Goal: Task Accomplishment & Management: Manage account settings

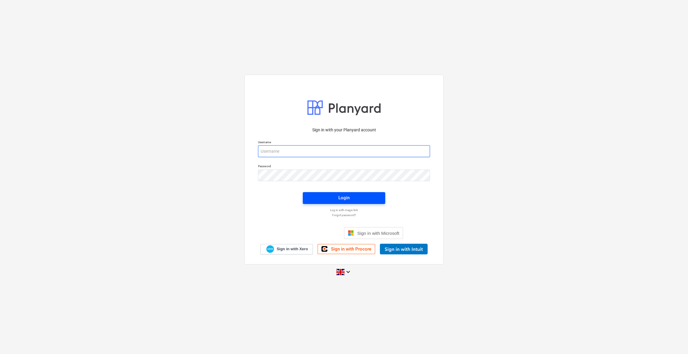
type input "[PERSON_NAME][EMAIL_ADDRESS][PERSON_NAME][DOMAIN_NAME]"
click at [341, 201] on div "Login" at bounding box center [343, 198] width 11 height 8
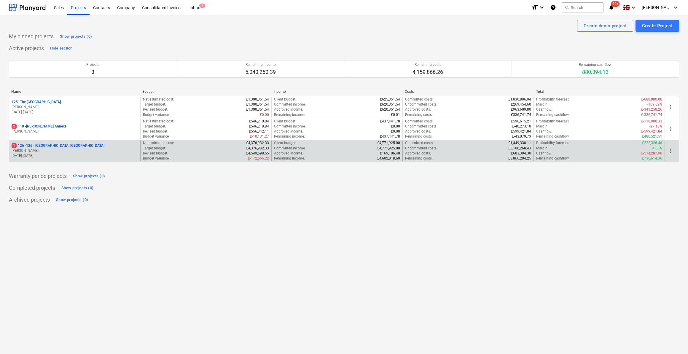
click at [42, 146] on p "1 126 - 126 - [GEOGRAPHIC_DATA] [GEOGRAPHIC_DATA]" at bounding box center [58, 145] width 93 height 5
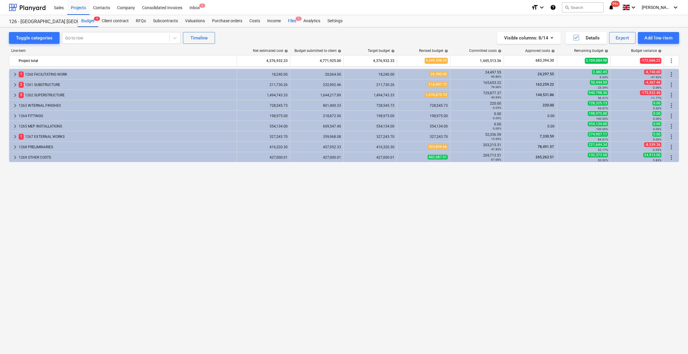
click at [289, 23] on div "Files 1" at bounding box center [291, 21] width 15 height 12
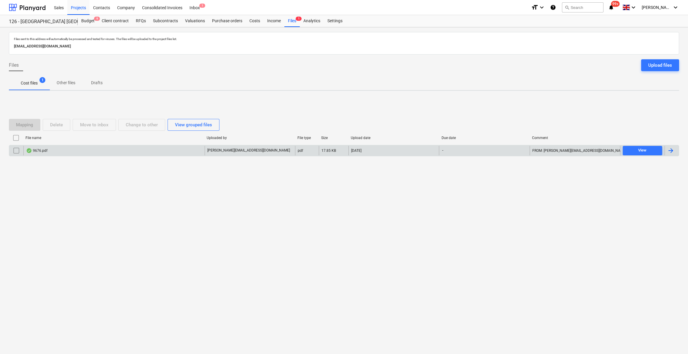
click at [669, 147] on div at bounding box center [670, 150] width 7 height 7
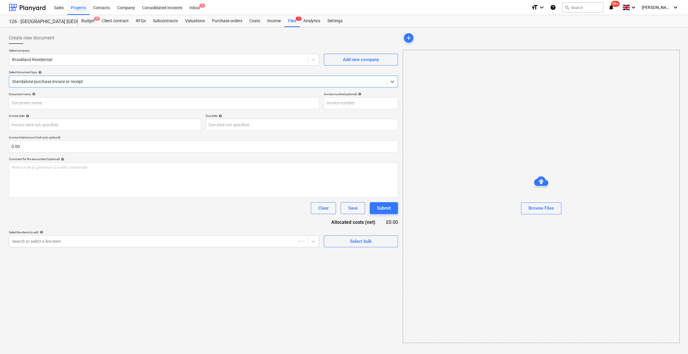
type input "9676.pdf"
type input "[DATE]"
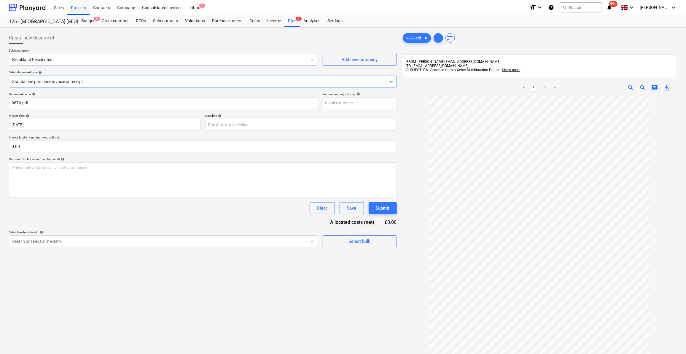
click at [47, 59] on div at bounding box center [157, 60] width 291 height 6
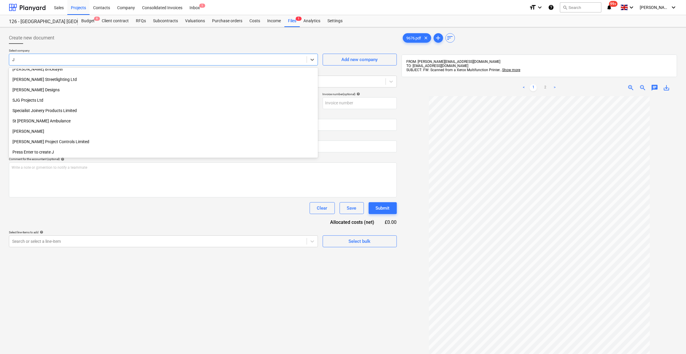
scroll to position [336, 0]
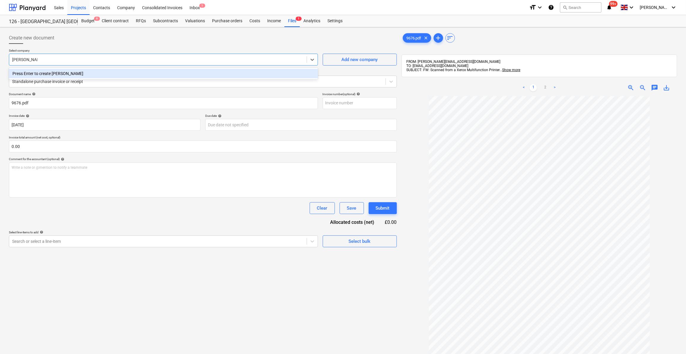
type input "[PERSON_NAME]"
click at [31, 73] on div "[PERSON_NAME]" at bounding box center [163, 73] width 309 height 9
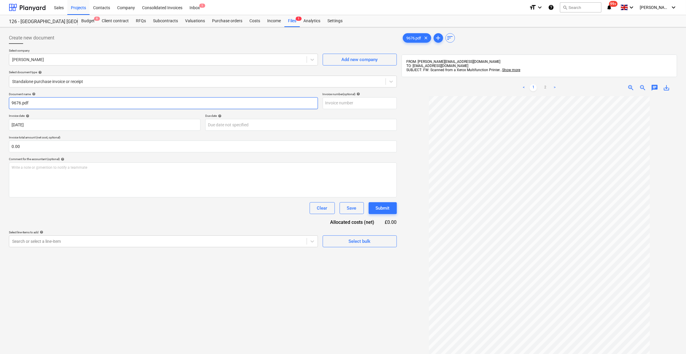
drag, startPoint x: 28, startPoint y: 102, endPoint x: 7, endPoint y: 100, distance: 21.4
click at [8, 101] on div "Create new document Select company [PERSON_NAME] Add new company Select documen…" at bounding box center [203, 233] width 392 height 406
type input "Labour 15-20/09/25"
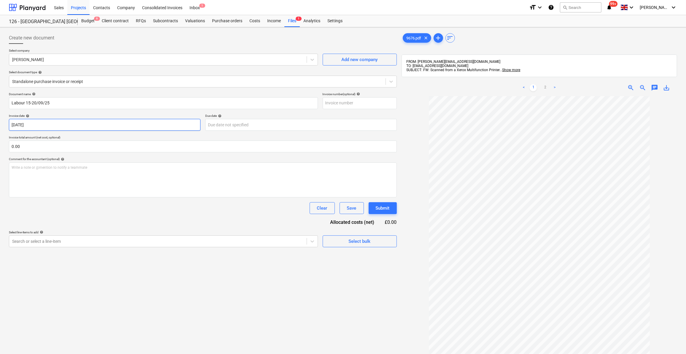
click at [31, 122] on body "Sales Projects Contacts Company Consolidated Invoices Inbox 1 format_size keybo…" at bounding box center [343, 177] width 686 height 354
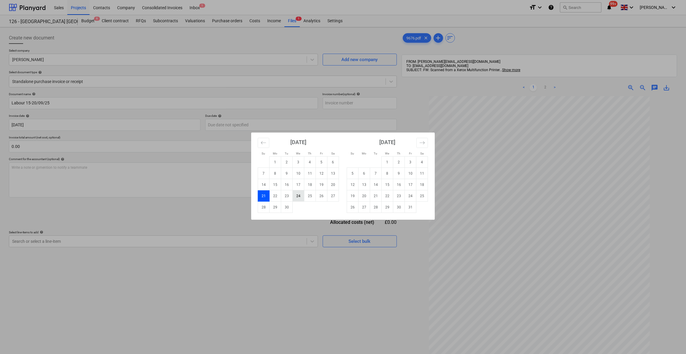
click at [297, 194] on td "24" at bounding box center [299, 195] width 12 height 11
type input "[DATE]"
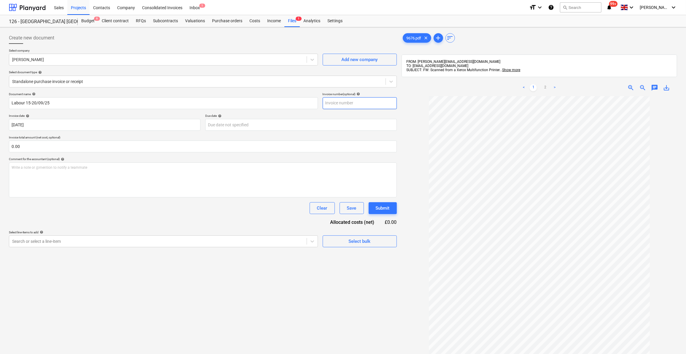
click at [341, 101] on input "text" at bounding box center [360, 103] width 74 height 12
type input "14"
click at [234, 290] on div "Create new document Select company [PERSON_NAME] Add new company Select documen…" at bounding box center [203, 233] width 392 height 406
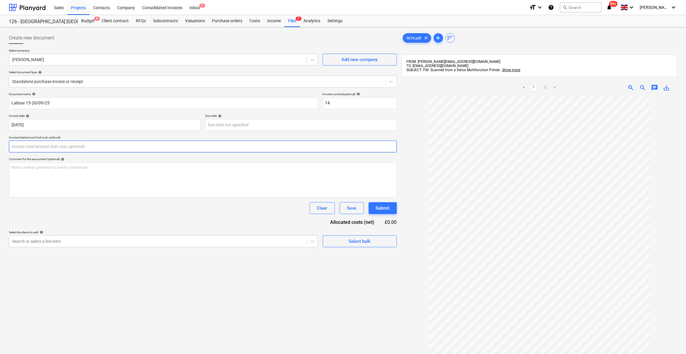
click at [32, 144] on input "text" at bounding box center [203, 147] width 388 height 12
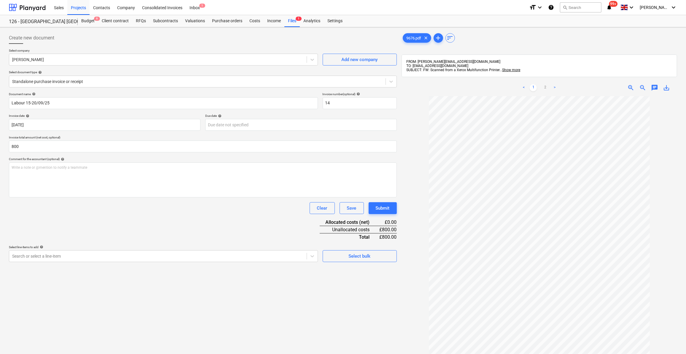
type input "800.00"
click at [96, 222] on div "Document name help Labour 15-20/09/25 Invoice number (optional) help 14 Invoice…" at bounding box center [203, 177] width 388 height 170
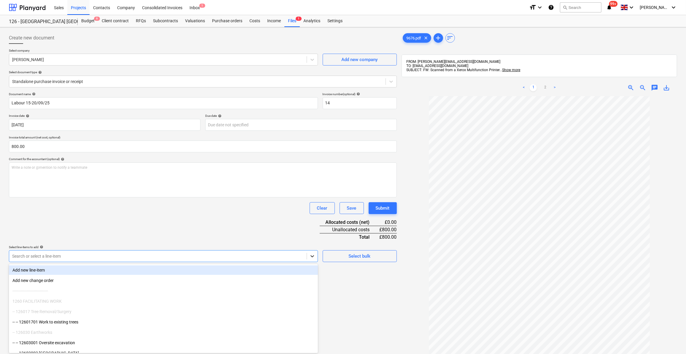
click at [312, 256] on icon at bounding box center [312, 256] width 6 height 6
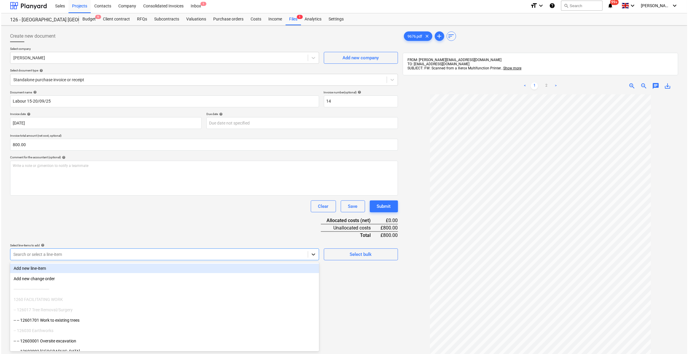
scroll to position [3, 0]
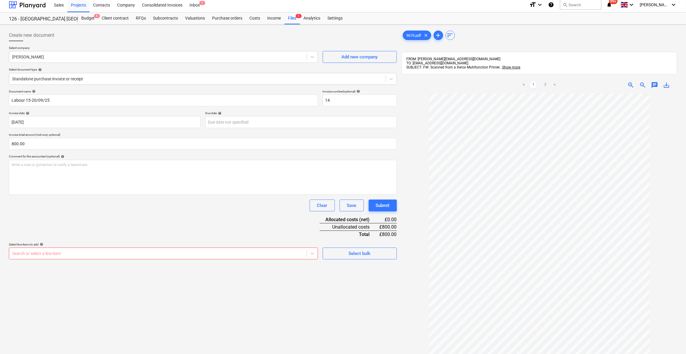
drag, startPoint x: 360, startPoint y: 290, endPoint x: 360, endPoint y: 286, distance: 4.5
click at [360, 290] on div "Create new document Select company [PERSON_NAME] Add new company Select documen…" at bounding box center [203, 230] width 392 height 406
click at [358, 254] on div "Select bulk" at bounding box center [360, 254] width 22 height 8
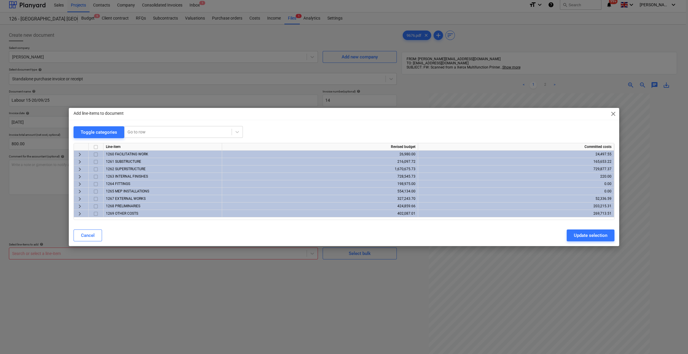
click at [80, 205] on span "keyboard_arrow_right" at bounding box center [79, 206] width 7 height 7
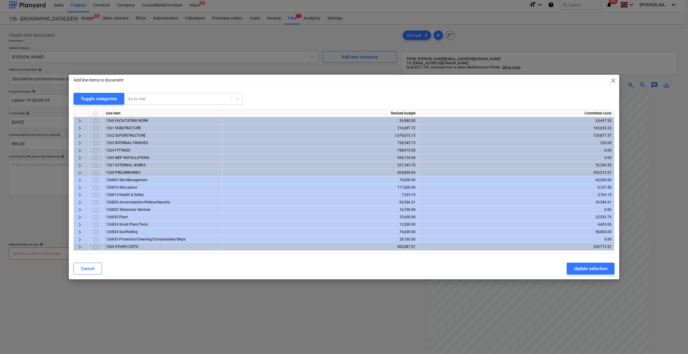
click at [79, 218] on span "keyboard_arrow_right" at bounding box center [79, 217] width 7 height 7
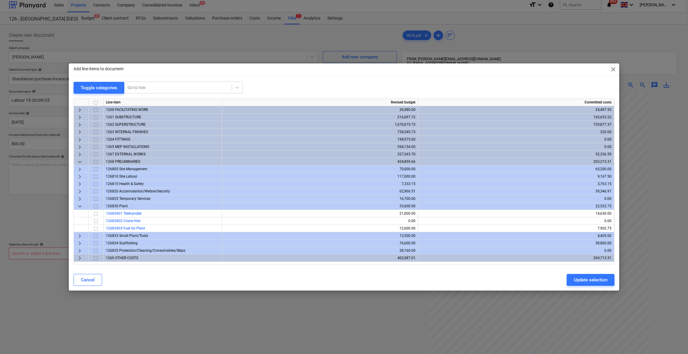
click at [77, 207] on span "keyboard_arrow_down" at bounding box center [79, 206] width 7 height 7
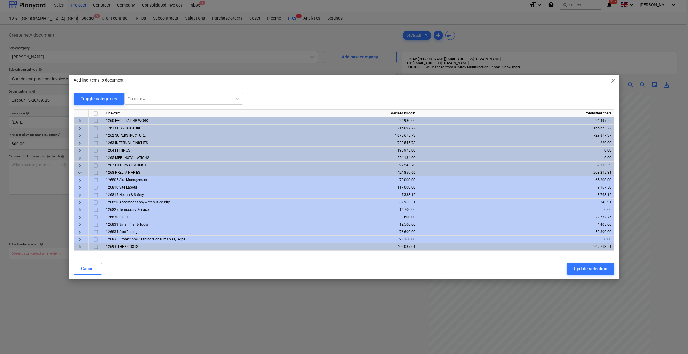
click at [78, 187] on span "keyboard_arrow_right" at bounding box center [79, 187] width 7 height 7
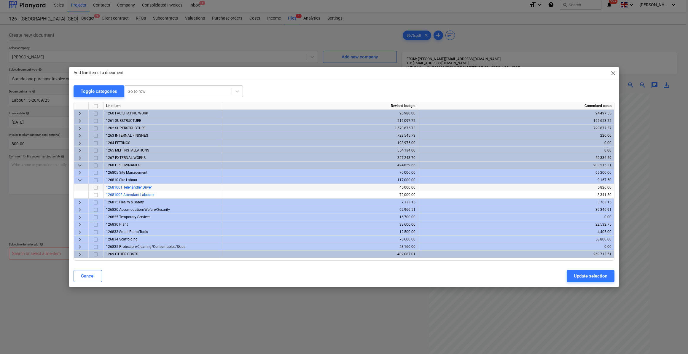
click at [96, 188] on input "checkbox" at bounding box center [95, 187] width 7 height 7
click at [79, 121] on span "keyboard_arrow_right" at bounding box center [79, 120] width 7 height 7
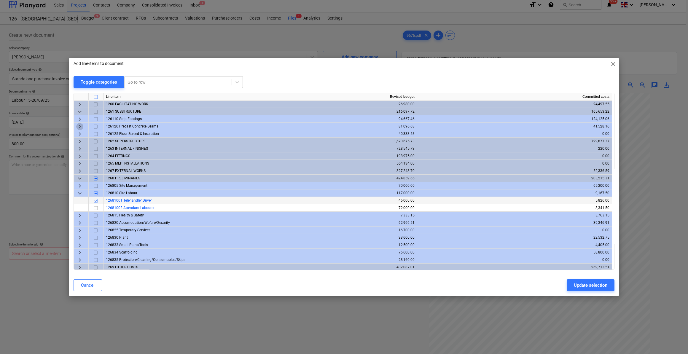
click at [78, 127] on span "keyboard_arrow_right" at bounding box center [79, 126] width 7 height 7
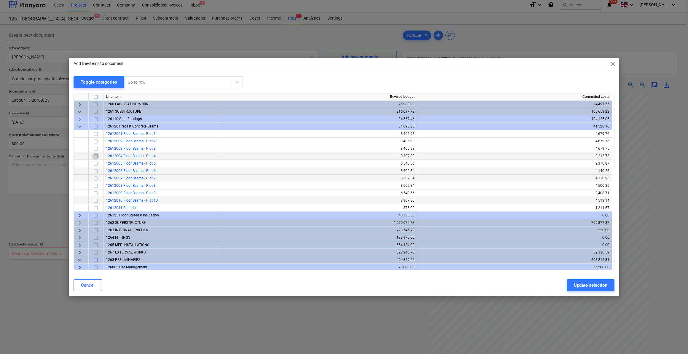
click at [95, 156] on input "checkbox" at bounding box center [95, 156] width 7 height 7
click at [95, 162] on input "checkbox" at bounding box center [95, 163] width 7 height 7
click at [590, 285] on div "Update selection" at bounding box center [590, 285] width 33 height 8
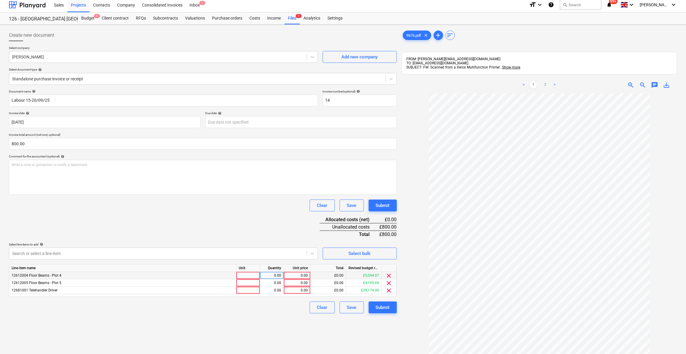
click at [250, 275] on div at bounding box center [248, 275] width 24 height 7
type input "Day"
click at [247, 284] on div at bounding box center [248, 282] width 24 height 7
type input "Day"
click at [245, 288] on div at bounding box center [248, 290] width 24 height 7
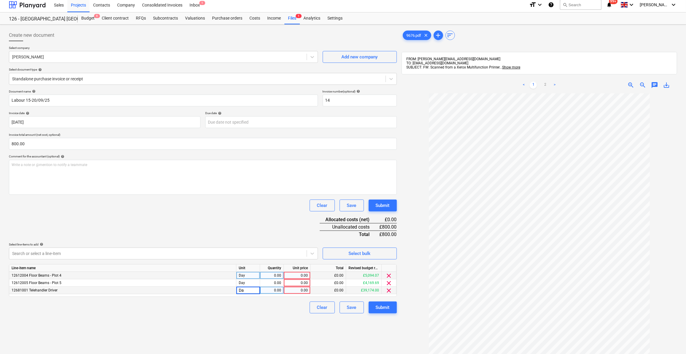
type input "Day"
click at [271, 276] on div "0.00" at bounding box center [271, 275] width 19 height 7
type input "2"
type input "1"
click at [278, 281] on div "0.00" at bounding box center [271, 282] width 19 height 7
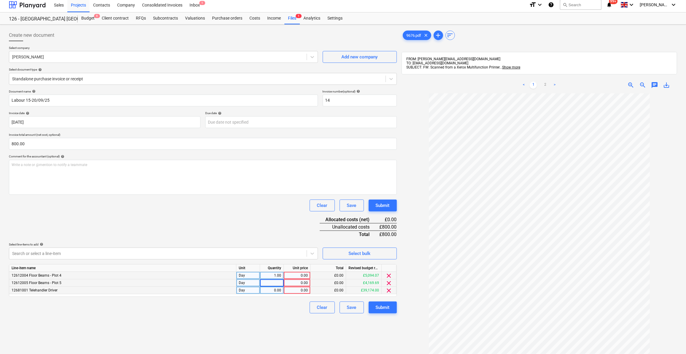
type input "1"
click at [277, 291] on div "0.00" at bounding box center [271, 290] width 19 height 7
type input "3"
click at [301, 275] on div "0.00" at bounding box center [297, 275] width 22 height 7
type input "160"
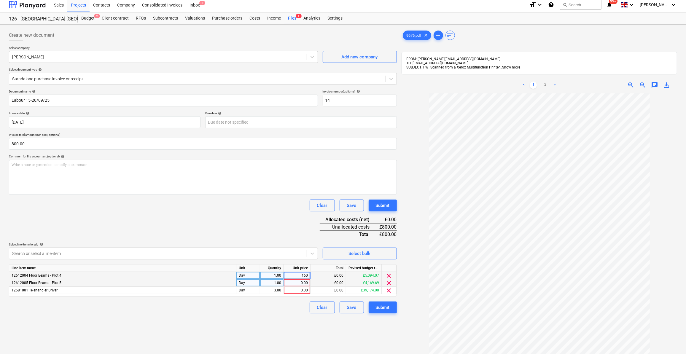
click at [299, 283] on div "0.00" at bounding box center [297, 282] width 22 height 7
type input "160"
click at [299, 292] on div "0.00" at bounding box center [297, 290] width 22 height 7
type input "160"
click at [280, 305] on div "Clear Save Submit" at bounding box center [203, 307] width 388 height 12
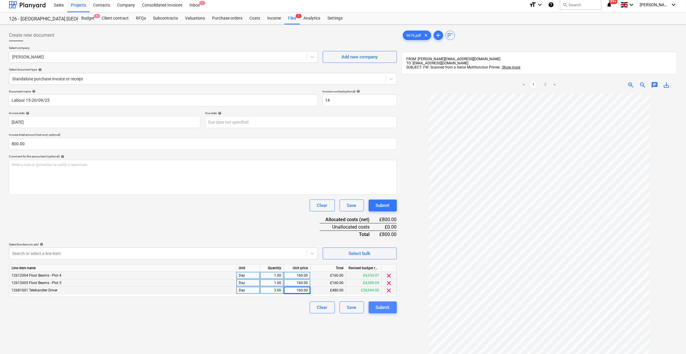
click at [382, 309] on div "Submit" at bounding box center [383, 308] width 14 height 8
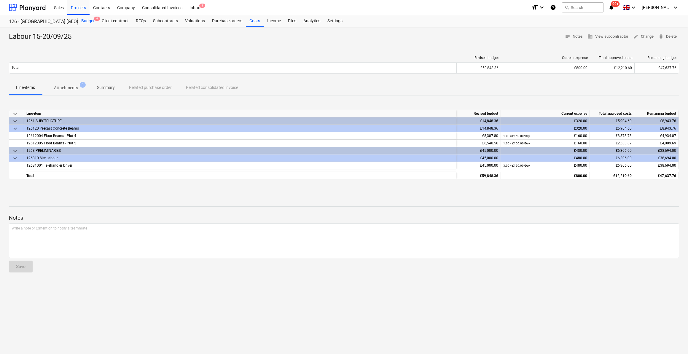
click at [86, 23] on div "Budget 9" at bounding box center [88, 21] width 20 height 12
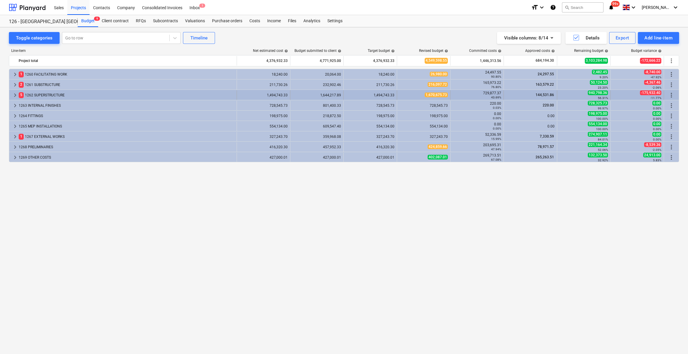
click at [14, 92] on span "keyboard_arrow_right" at bounding box center [15, 95] width 7 height 7
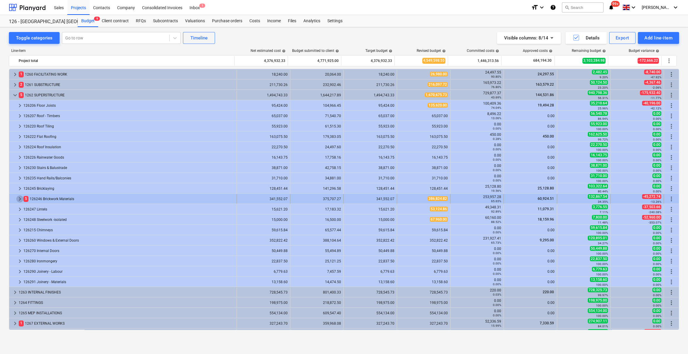
click at [18, 195] on span "keyboard_arrow_right" at bounding box center [19, 198] width 7 height 7
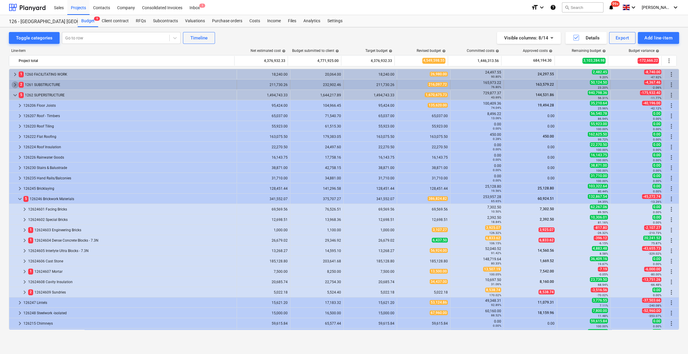
click at [13, 84] on span "keyboard_arrow_right" at bounding box center [15, 84] width 7 height 7
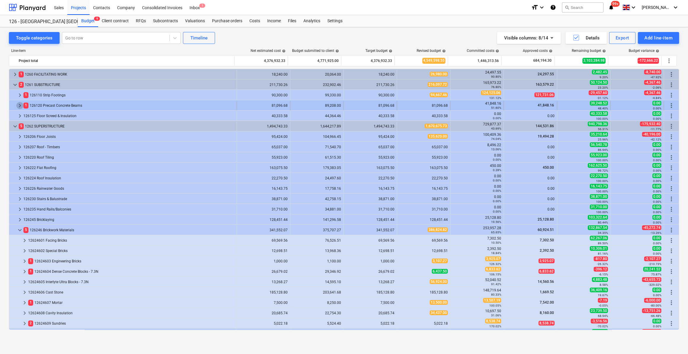
click at [19, 106] on span "keyboard_arrow_right" at bounding box center [19, 105] width 7 height 7
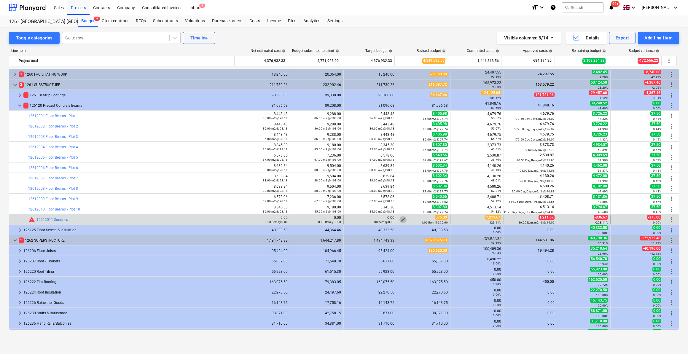
click at [401, 218] on span "edit" at bounding box center [403, 219] width 5 height 5
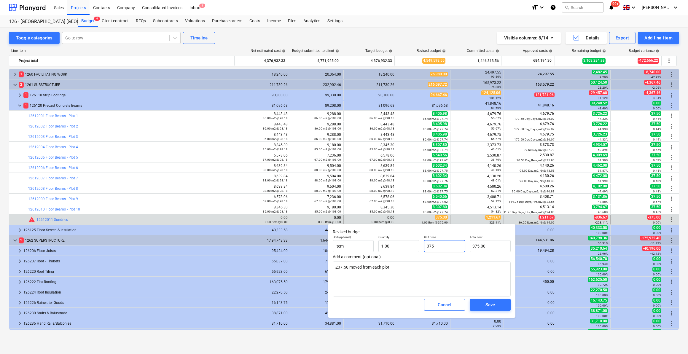
drag, startPoint x: 442, startPoint y: 246, endPoint x: 426, endPoint y: 247, distance: 16.0
click at [426, 247] on input "375" at bounding box center [444, 246] width 41 height 12
type input "1"
type textarea "x"
type input "1.00"
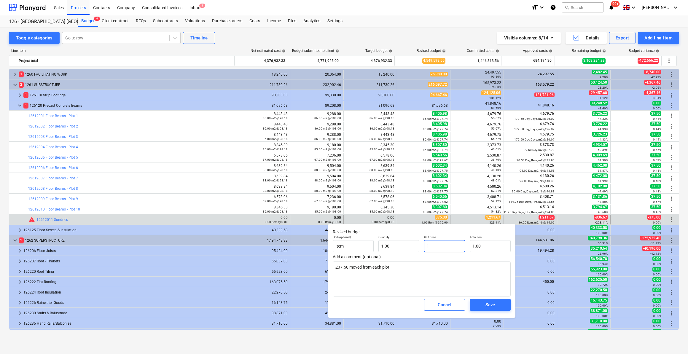
type input "12"
type textarea "x"
type input "12.00"
type input "121"
type textarea "x"
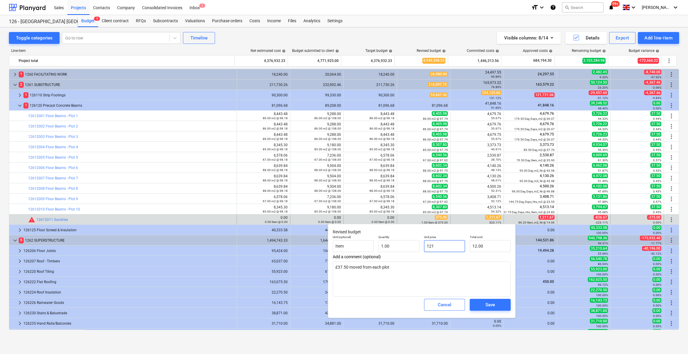
type input "121.00"
type input "1211"
type textarea "x"
type input "1,211.00"
type input "1211."
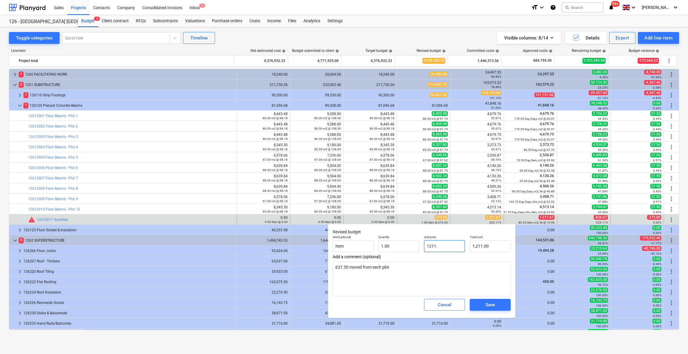
type textarea "x"
type input "1211.6"
type textarea "x"
type input "1,211.60"
type input "1211.67"
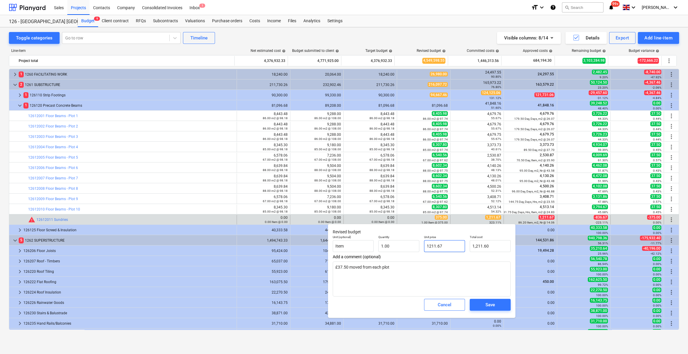
type textarea "x"
type input "1,211.67"
type textarea "x"
click at [393, 269] on textarea "£37.50 moved from each plot" at bounding box center [422, 278] width 178 height 35
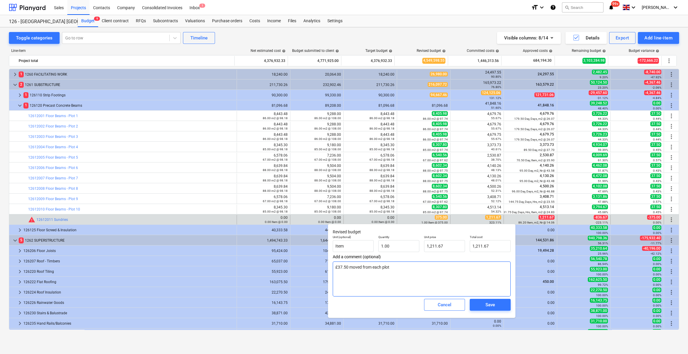
type textarea "£37.50 moved from each plot"
type textarea "x"
type textarea "£37.50 moved from each plot A"
type textarea "x"
type textarea "£37.50 moved from each plot Ac"
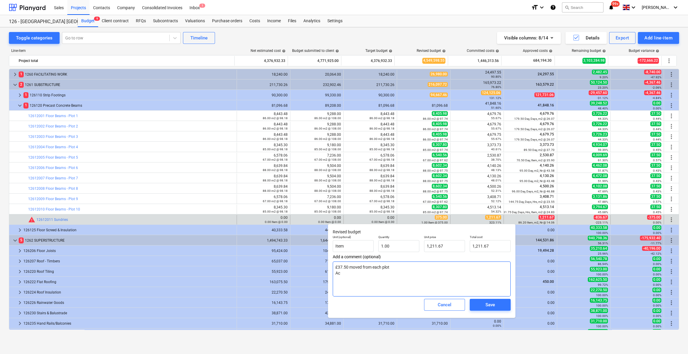
type textarea "x"
type textarea "£37.50 moved from each plot Act"
type textarea "x"
type textarea "£37.50 moved from each plot Actu"
type textarea "x"
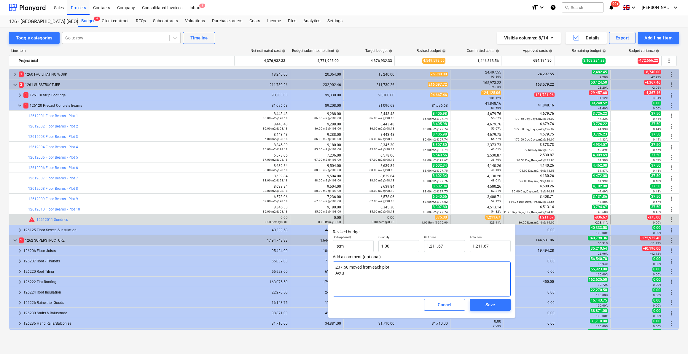
type textarea "£37.50 moved from each plot Actua"
type textarea "x"
type textarea "£37.50 moved from each plot Actual"
type textarea "x"
type textarea "£37.50 moved from each plot Actual"
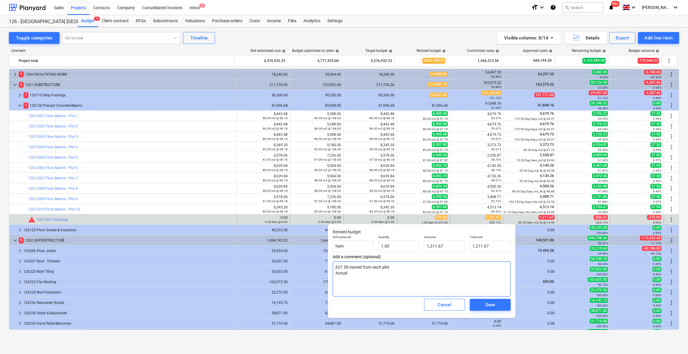
type textarea "x"
type textarea "£37.50 moved from each plot Actual C"
type textarea "x"
type textarea "£37.50 moved from each plot Actual Co"
type textarea "x"
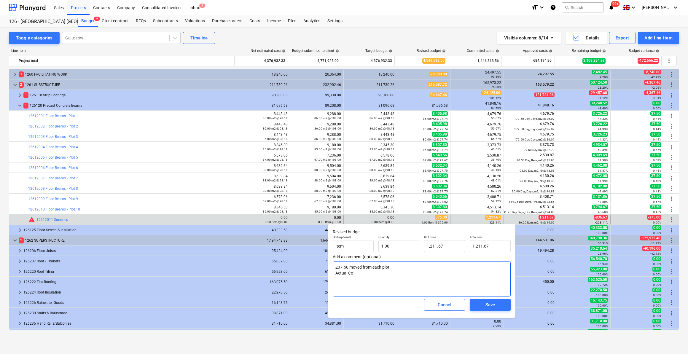
type textarea "£37.50 moved from each plot Actual Cos"
type textarea "x"
type textarea "£37.50 moved from each plot Actual Cost"
type textarea "x"
type textarea "£37.50 moved from each plot Actual Cost"
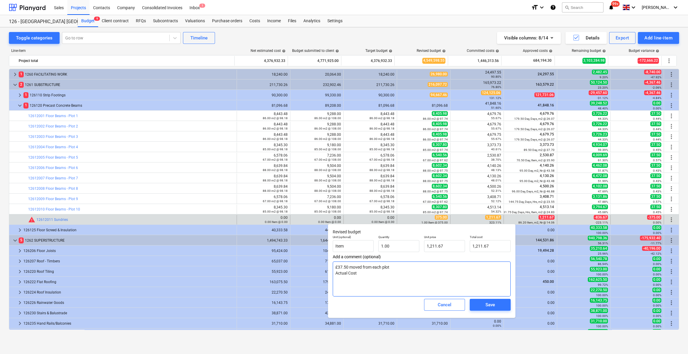
type textarea "x"
type textarea "£37.50 moved from each plot Actual Cost 2"
type textarea "x"
type textarea "£37.50 moved from each plot Actual Cost 25"
type textarea "x"
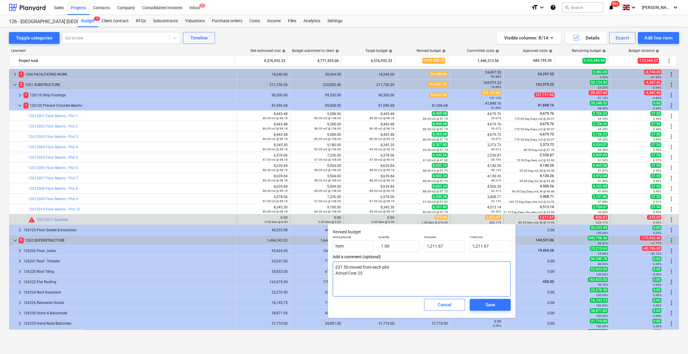
type textarea "£37.50 moved from each plot Actual Cost 25/"
type textarea "x"
type textarea "£37.50 moved from each plot Actual Cost 25/0"
type textarea "x"
type textarea "£37.50 moved from each plot Actual Cost 25/09"
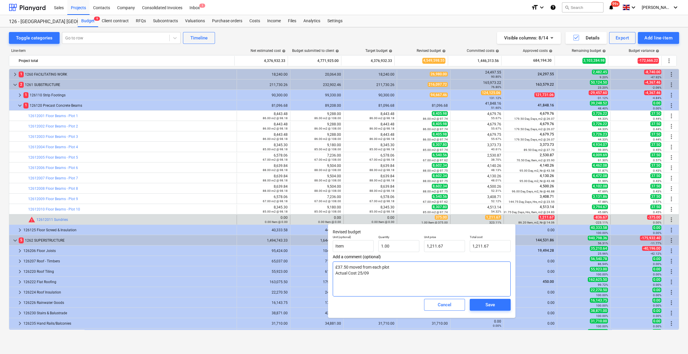
type textarea "x"
type textarea "£37.50 moved from each plot Actual Cost 25/09/"
type textarea "x"
type textarea "£37.50 moved from each plot Actual Cost 25/09/2"
type textarea "x"
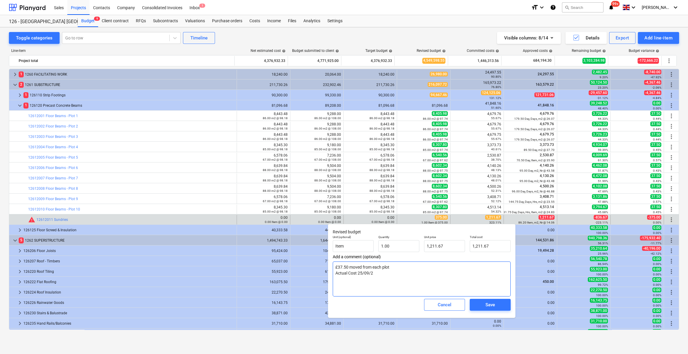
type textarea "£37.50 moved from each plot Actual Cost [DATE]"
type textarea "x"
drag, startPoint x: 376, startPoint y: 275, endPoint x: 338, endPoint y: 279, distance: 38.2
click at [336, 275] on textarea "£37.50 moved from each plot Actual Cost [DATE]" at bounding box center [422, 278] width 178 height 35
type textarea "£37.50 moved from each plot Actual Cost [DATE]"
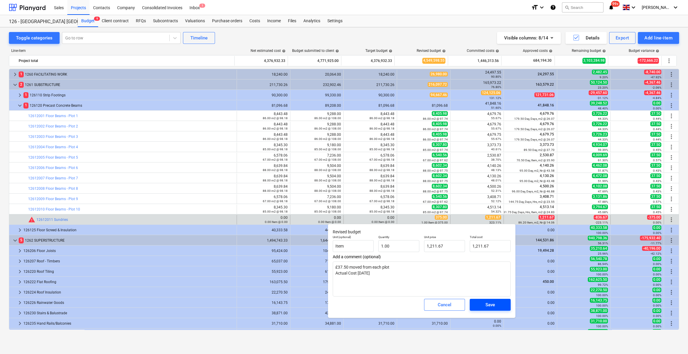
click at [492, 307] on div "Save" at bounding box center [489, 305] width 9 height 8
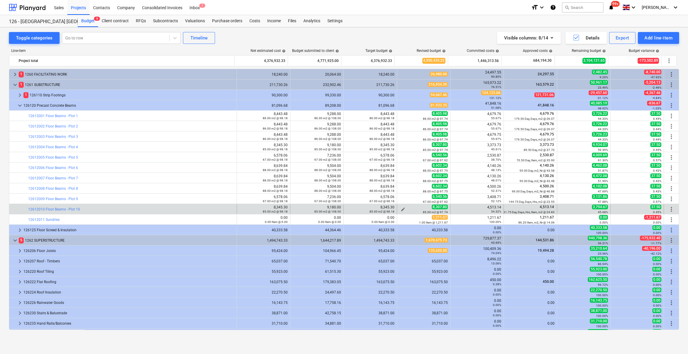
click at [401, 208] on span "edit" at bounding box center [403, 209] width 5 height 5
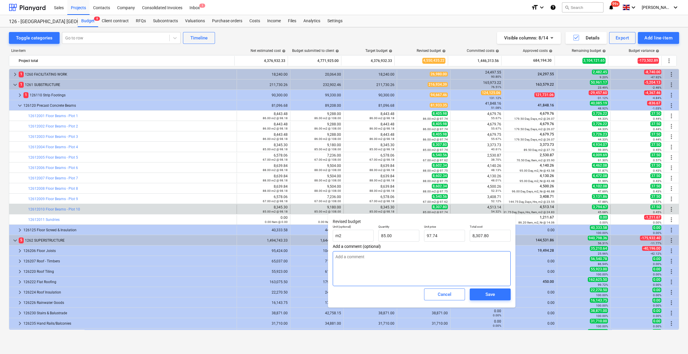
paste textarea "Actual Cost [DATE]"
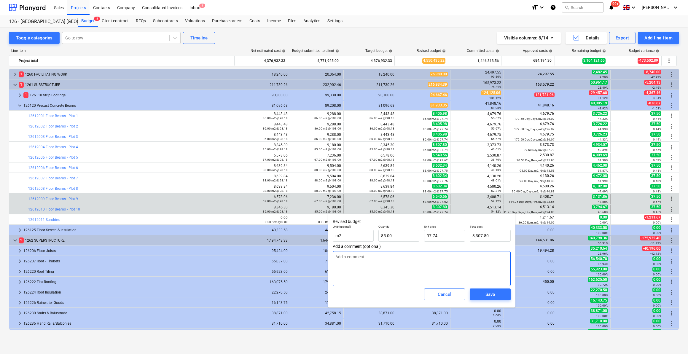
type textarea "x"
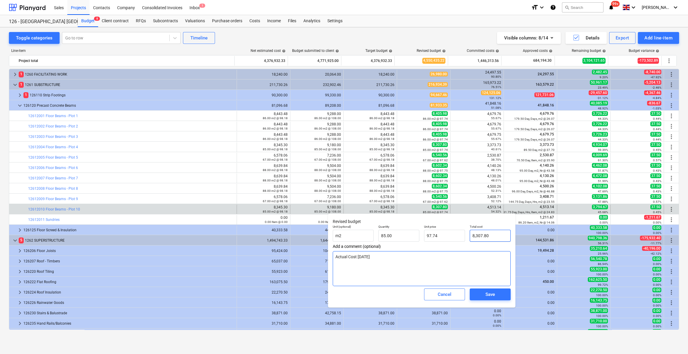
type textarea "Actual Cost [DATE]"
drag, startPoint x: 492, startPoint y: 236, endPoint x: 465, endPoint y: 238, distance: 27.4
click at [465, 238] on div "Unit (optional) m2 Quantity 85.00 Unit price 97.74 Total cost 8307.8" at bounding box center [421, 233] width 183 height 22
type input "4"
type textarea "x"
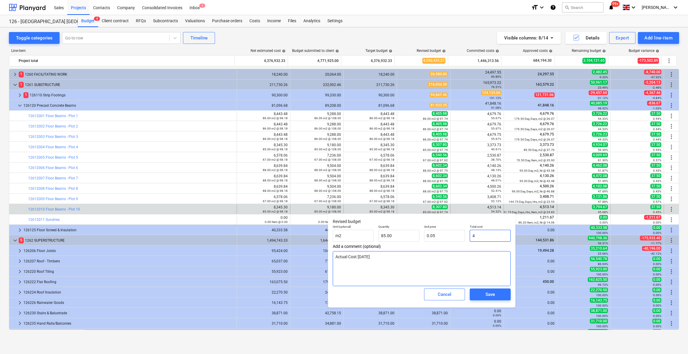
type input "0.05"
type input "45"
type textarea "x"
type input "0.53"
type input "451"
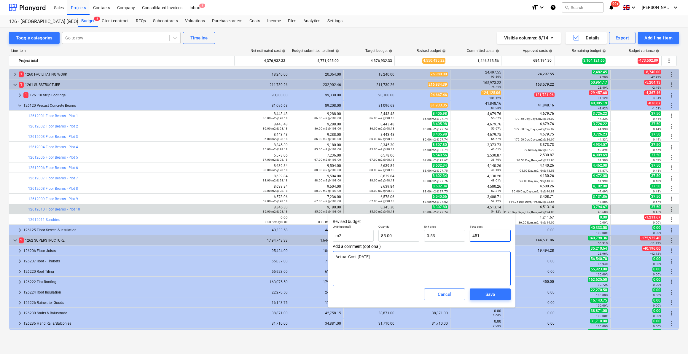
type textarea "x"
type input "5.31"
type textarea "x"
type input "4513"
type input "53.09"
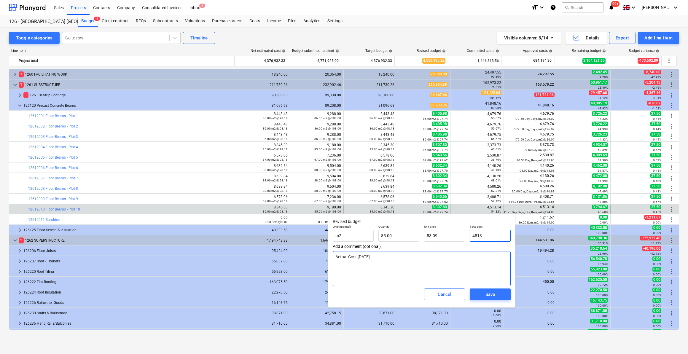
type input "4513."
type textarea "x"
type input "4513.1"
type textarea "x"
type input "53.10"
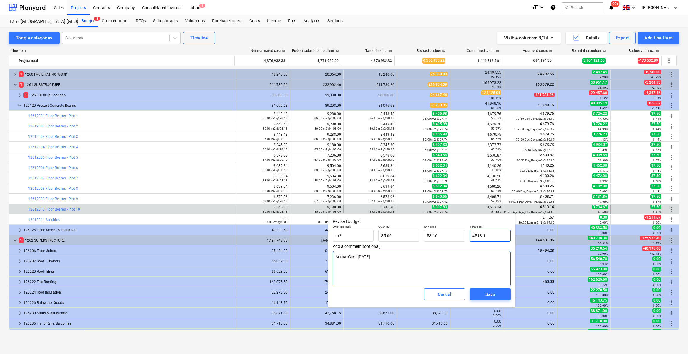
type input "4513.14"
type textarea "x"
type input "4513.14"
type textarea "x"
type input "4,513.14"
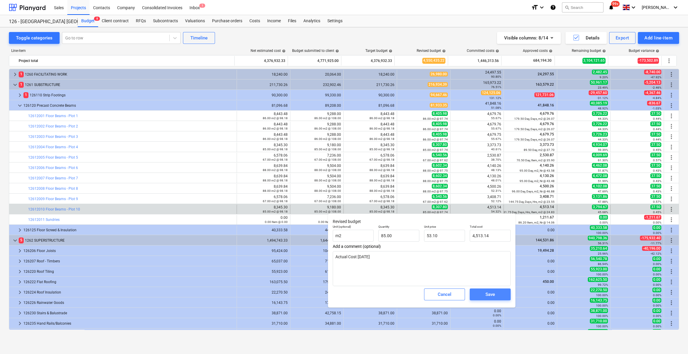
click at [483, 295] on span "Save" at bounding box center [490, 295] width 27 height 8
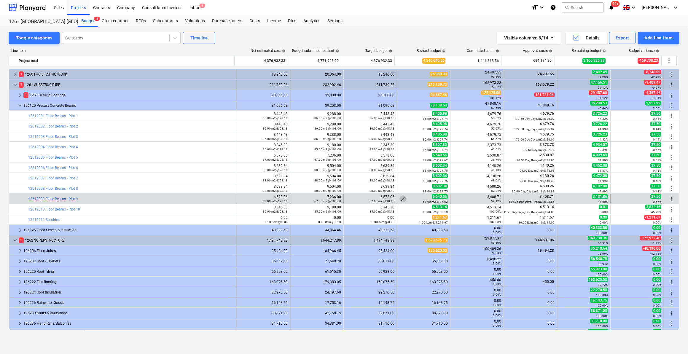
click at [401, 197] on span "edit" at bounding box center [403, 199] width 5 height 5
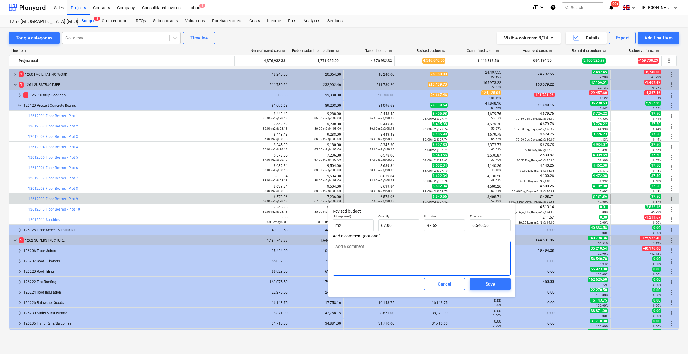
paste textarea "Actual Cost [DATE]"
type textarea "x"
type textarea "Actual Cost [DATE]"
drag, startPoint x: 494, startPoint y: 225, endPoint x: 471, endPoint y: 225, distance: 22.5
click at [471, 225] on input "6540.56" at bounding box center [490, 225] width 41 height 12
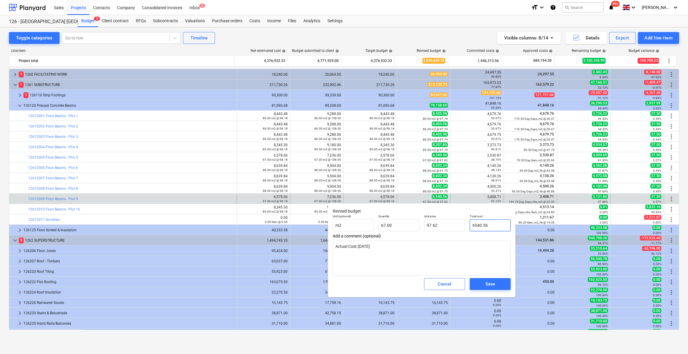
type input "3"
type textarea "x"
type input "0.04"
type input "34"
type textarea "x"
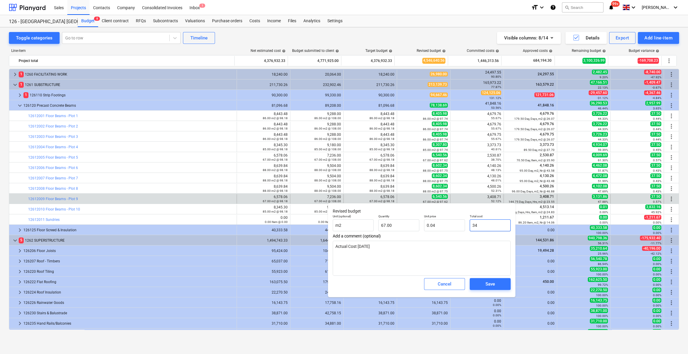
type input "0.51"
type input "340"
type textarea "x"
type input "5.07"
type input "3408"
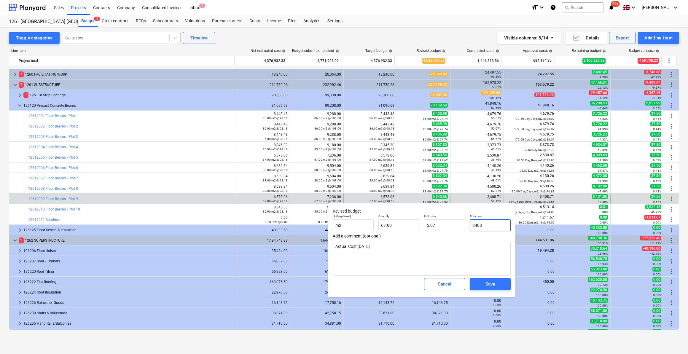
type textarea "x"
type input "50.87"
type input "3408."
type textarea "x"
type input "3408.7"
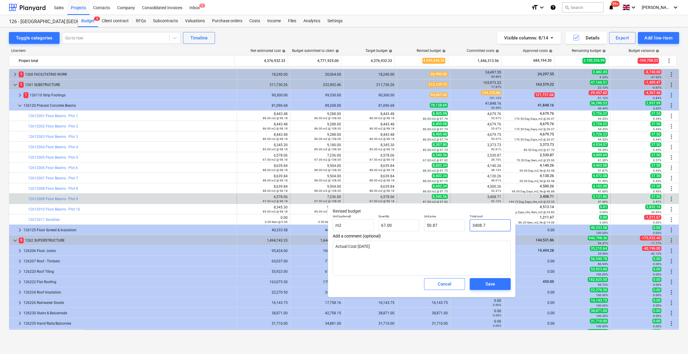
type textarea "x"
type input "50.88"
type input "3408.71"
type textarea "x"
type input "3408.71"
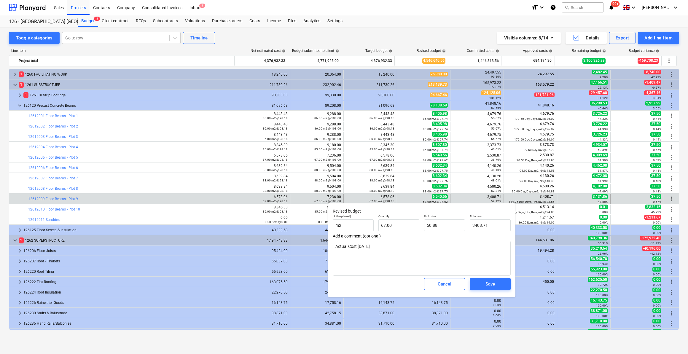
type textarea "x"
type input "3,408.71"
click at [441, 238] on span "Add a comment (optional)" at bounding box center [422, 236] width 178 height 5
click at [488, 285] on div "Save" at bounding box center [489, 284] width 9 height 8
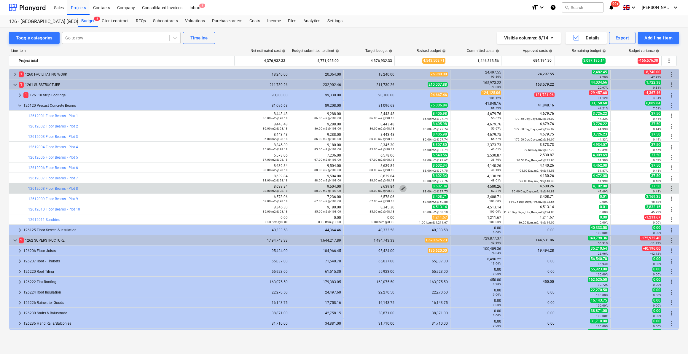
click at [401, 188] on span "edit" at bounding box center [403, 188] width 5 height 5
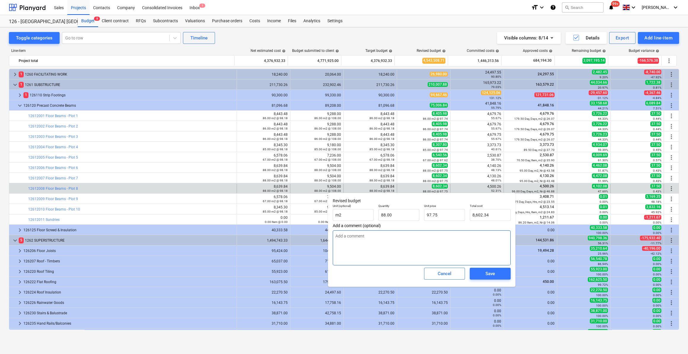
click at [336, 234] on textarea at bounding box center [422, 247] width 178 height 35
paste textarea "Actual Cost [DATE]"
type textarea "x"
type textarea "Actual Cost [DATE]"
drag, startPoint x: 489, startPoint y: 214, endPoint x: 468, endPoint y: 213, distance: 21.1
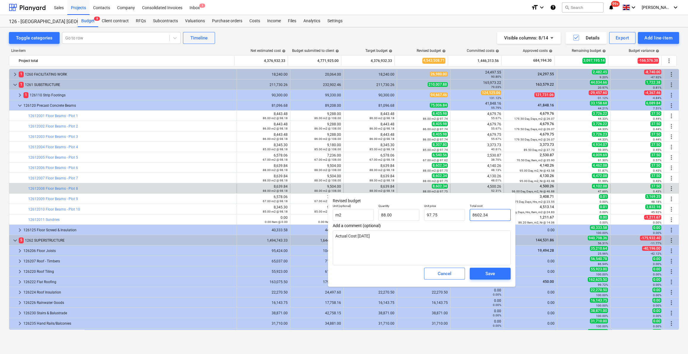
click at [468, 213] on div "Total cost 8602.34" at bounding box center [490, 213] width 46 height 22
type input "4"
type textarea "x"
type input "0.05"
type input "45"
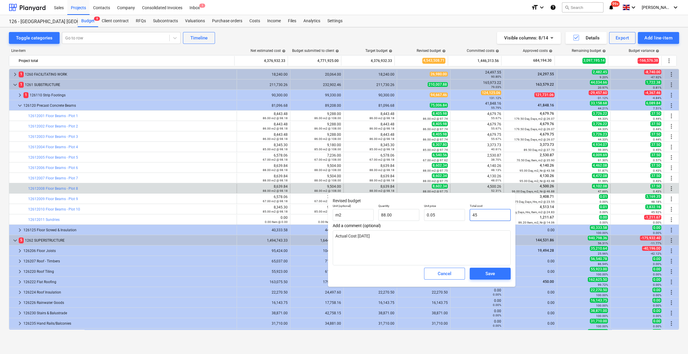
type textarea "x"
type input "0.51"
type textarea "x"
type input "450"
type input "5.11"
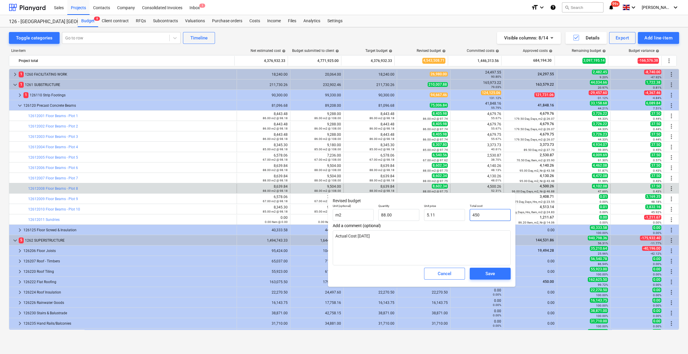
type textarea "x"
type input "4500"
type input "51.14"
type input "4500."
type textarea "x"
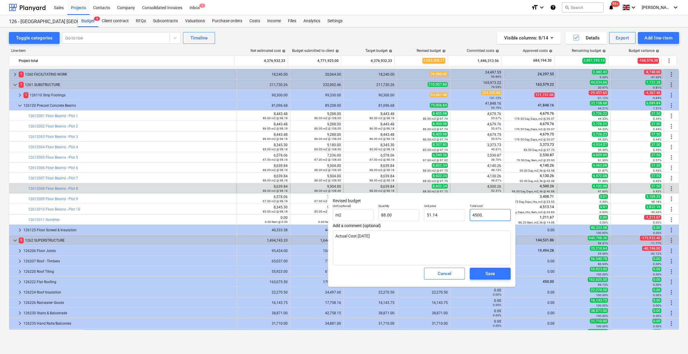
type input "4500.2"
type textarea "x"
type input "4500.26"
type textarea "x"
type input "4500.26"
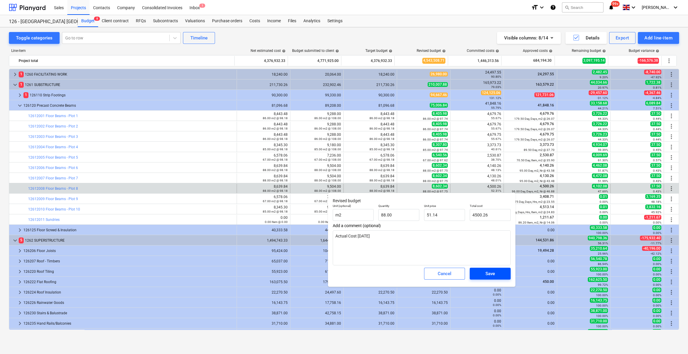
type textarea "x"
type input "4,500.26"
click at [492, 276] on div "Save" at bounding box center [489, 274] width 9 height 8
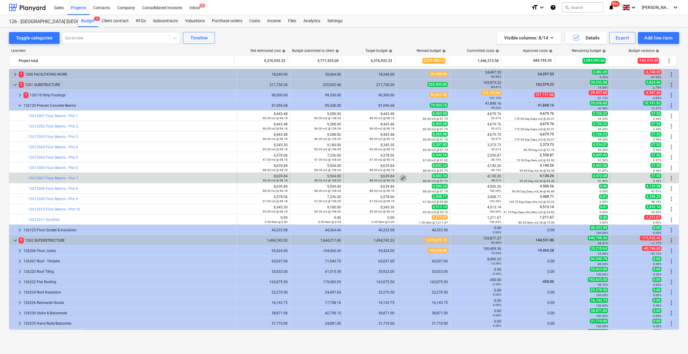
click at [401, 176] on span "edit" at bounding box center [403, 178] width 5 height 5
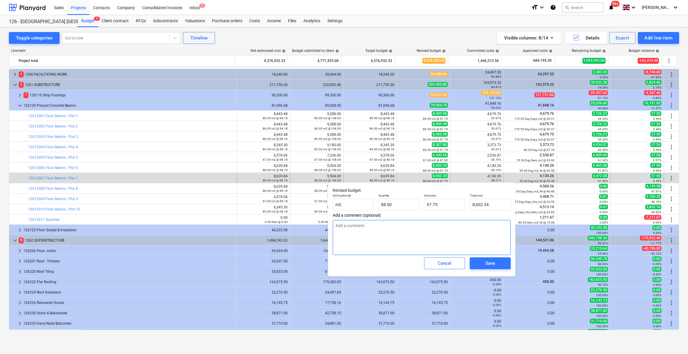
drag, startPoint x: 366, startPoint y: 225, endPoint x: 332, endPoint y: 224, distance: 34.7
click at [332, 224] on div "Revised budget Unit (optional) m2 Quantity 88.00 Unit price 97.75 Total cost 8,…" at bounding box center [421, 229] width 187 height 94
paste textarea "Actual Cost [DATE]"
type textarea "x"
type textarea "Actual Cost [DATE]"
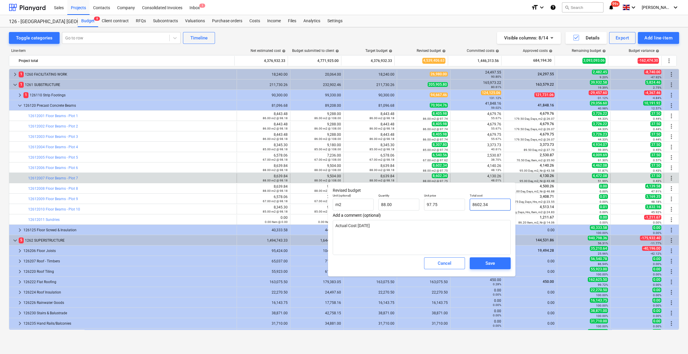
drag, startPoint x: 494, startPoint y: 205, endPoint x: 471, endPoint y: 204, distance: 22.8
click at [471, 204] on input "8602.34" at bounding box center [490, 205] width 41 height 12
type input "4"
type textarea "x"
type input "0.05"
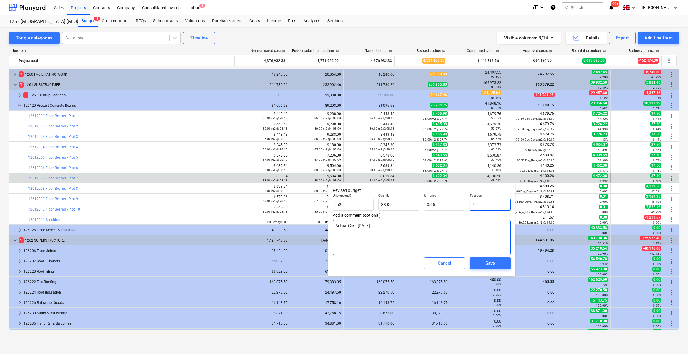
type input "41"
type textarea "x"
type input "0.47"
type textarea "x"
type input "413"
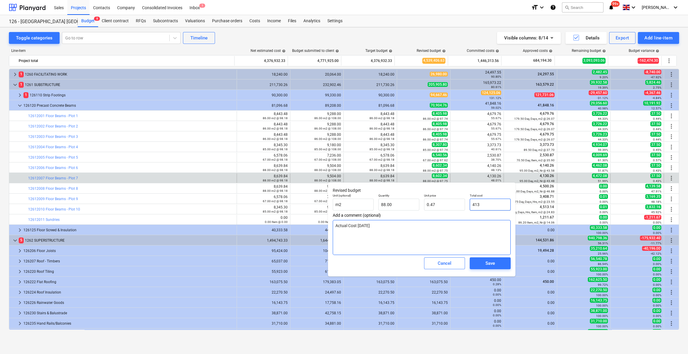
type input "4.69"
type textarea "x"
type input "4130"
type input "46.93"
type textarea "x"
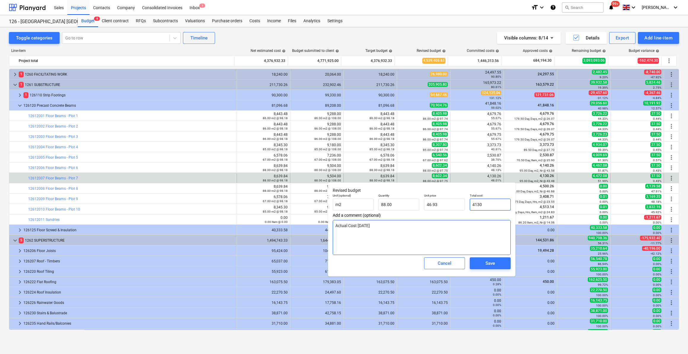
type input "4130."
type textarea "x"
type input "4130.26"
type textarea "x"
type input "4130.26"
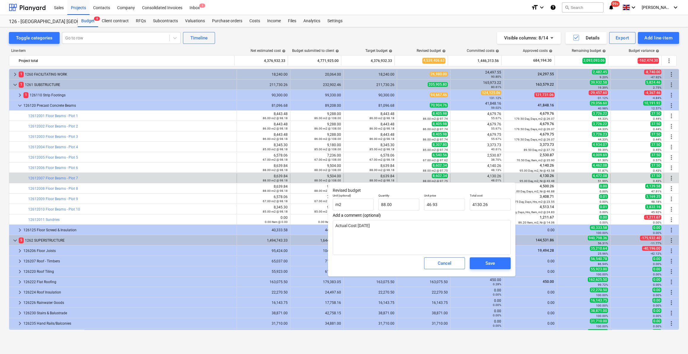
type textarea "x"
type input "4,130.26"
click at [444, 215] on span "Add a comment (optional)" at bounding box center [422, 215] width 178 height 5
click at [491, 266] on div "Save" at bounding box center [489, 263] width 9 height 8
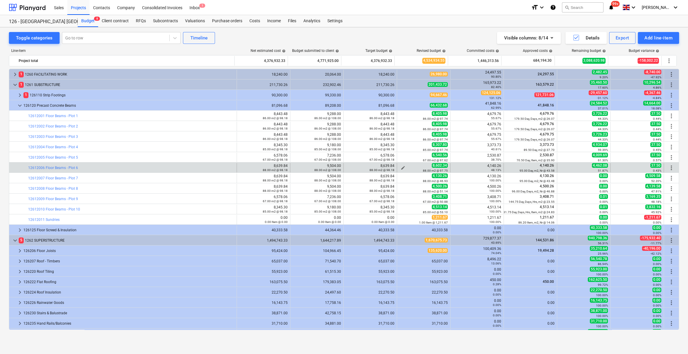
click at [401, 166] on span "edit" at bounding box center [403, 167] width 5 height 5
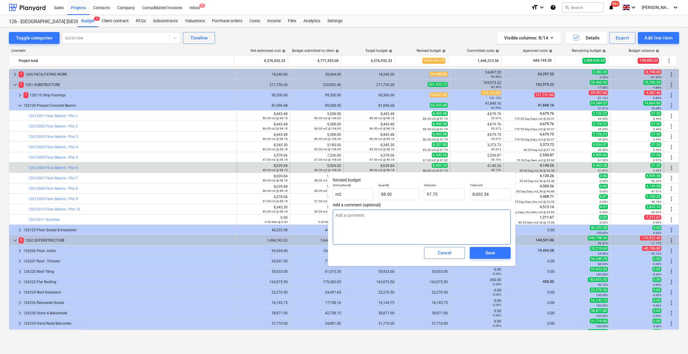
paste textarea "Actual Cost [DATE]"
type textarea "x"
type textarea "Actual Cost [DATE]"
type input "8602.34"
drag, startPoint x: 492, startPoint y: 193, endPoint x: 472, endPoint y: 192, distance: 19.3
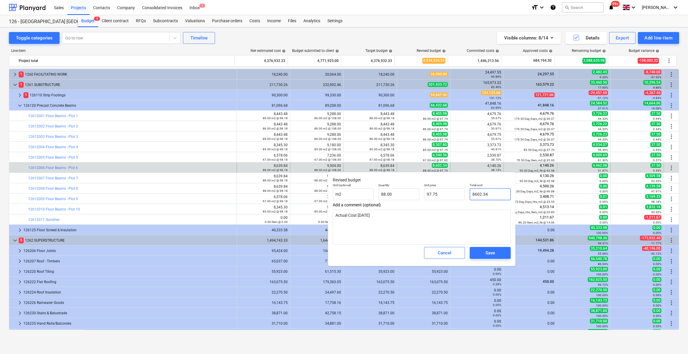
click at [472, 192] on input "8602.34" at bounding box center [490, 194] width 41 height 12
type textarea "x"
type input "4"
type input "0.05"
type textarea "x"
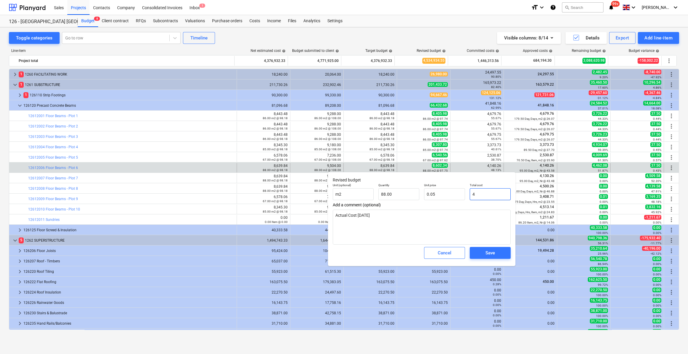
type input "41"
type input "0.47"
type input "414"
type textarea "x"
type input "4.70"
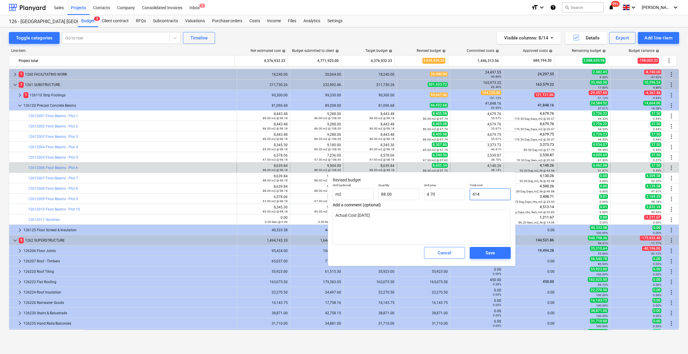
type textarea "x"
type input "4140"
type input "47.05"
type input "4140."
type textarea "x"
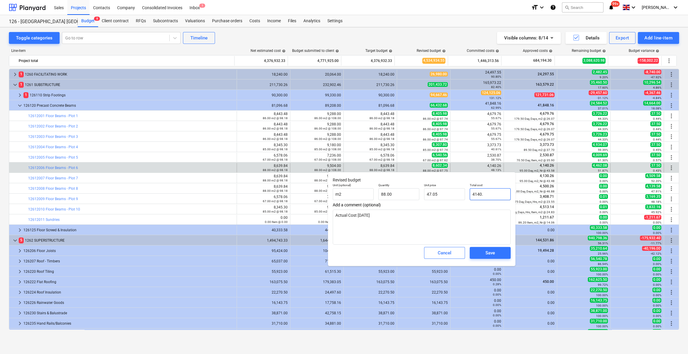
type input "4140.2"
type textarea "x"
type input "4140.26"
type textarea "x"
type input "4140.26"
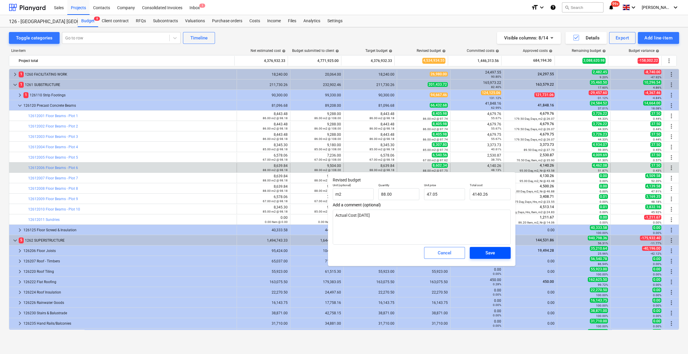
type textarea "x"
click at [494, 253] on div "Save" at bounding box center [489, 253] width 9 height 8
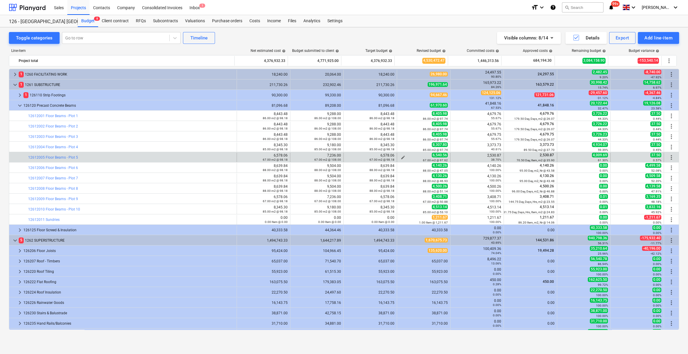
click at [401, 157] on span "edit" at bounding box center [403, 157] width 5 height 5
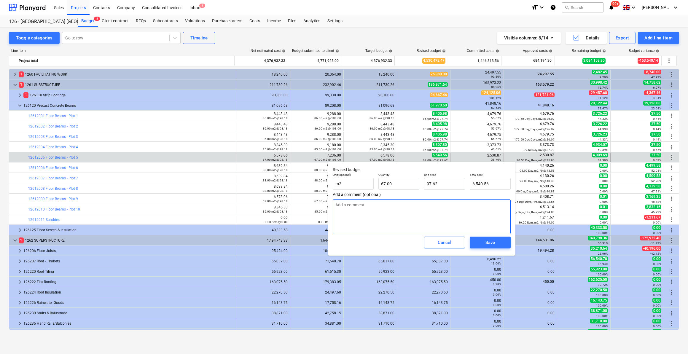
click at [336, 206] on textarea at bounding box center [422, 216] width 178 height 35
paste textarea "Actual Cost [DATE]"
drag, startPoint x: 490, startPoint y: 185, endPoint x: 469, endPoint y: 184, distance: 21.3
click at [469, 184] on div "Total cost 6540.56" at bounding box center [490, 181] width 46 height 22
click at [486, 240] on div "Save" at bounding box center [489, 243] width 9 height 8
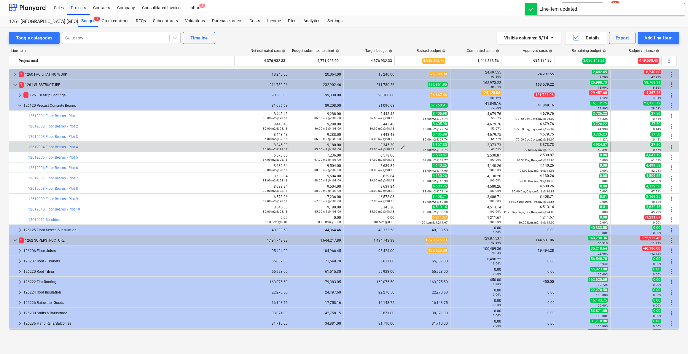
click at [403, 145] on span "edit" at bounding box center [403, 147] width 5 height 5
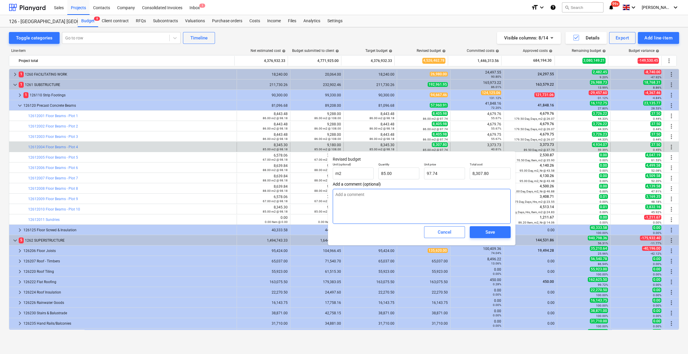
paste textarea "Actual Cost [DATE]"
drag, startPoint x: 494, startPoint y: 173, endPoint x: 472, endPoint y: 175, distance: 22.3
click at [472, 175] on input "8307.8" at bounding box center [490, 173] width 41 height 12
click at [485, 234] on span "Save" at bounding box center [490, 232] width 27 height 8
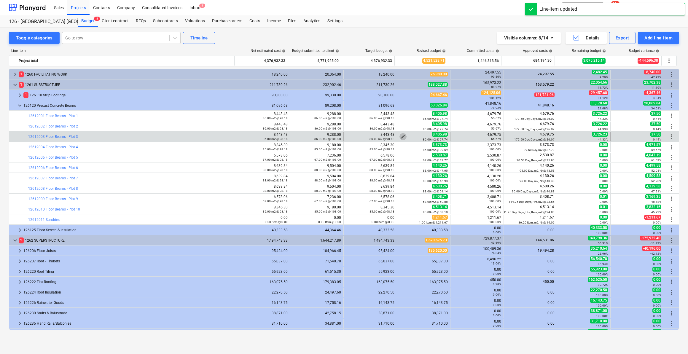
click at [401, 135] on span "edit" at bounding box center [403, 136] width 5 height 5
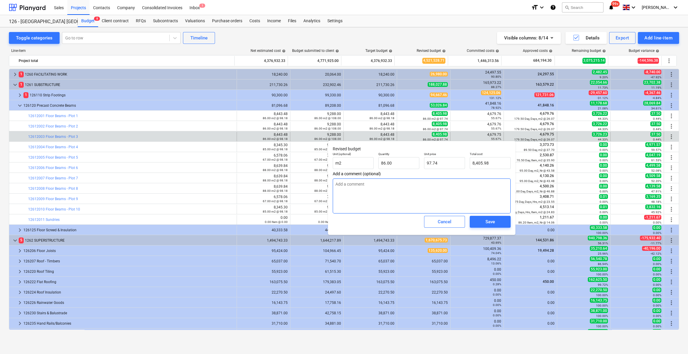
paste textarea "Actual Cost [DATE]"
drag, startPoint x: 491, startPoint y: 164, endPoint x: 471, endPoint y: 163, distance: 19.9
click at [470, 163] on input "8405.98" at bounding box center [490, 163] width 41 height 12
click at [489, 225] on div "Save" at bounding box center [489, 222] width 9 height 8
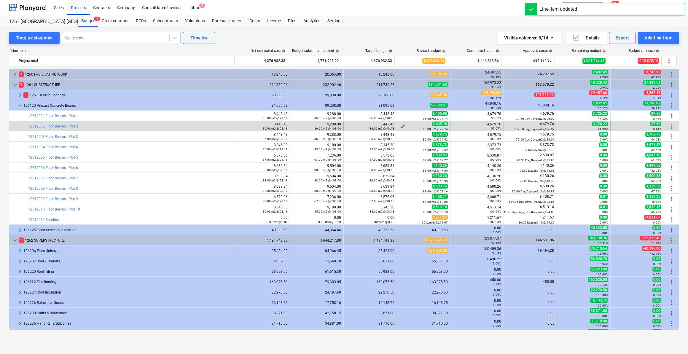
click at [402, 125] on span "edit" at bounding box center [403, 126] width 5 height 5
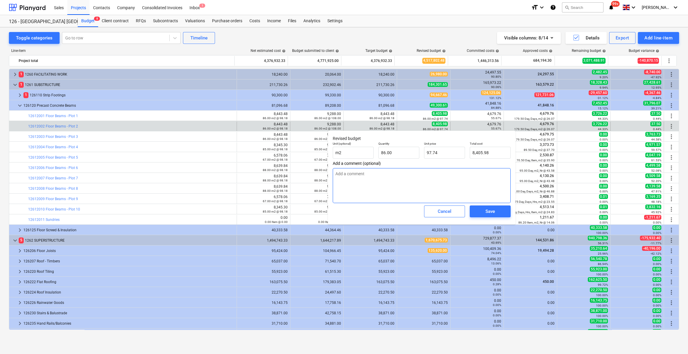
click at [334, 175] on textarea at bounding box center [422, 185] width 178 height 35
paste textarea "Actual Cost [DATE]"
drag, startPoint x: 492, startPoint y: 157, endPoint x: 473, endPoint y: 157, distance: 19.6
click at [472, 157] on input "8405.98" at bounding box center [490, 153] width 41 height 12
click at [501, 210] on span "Save" at bounding box center [490, 212] width 27 height 8
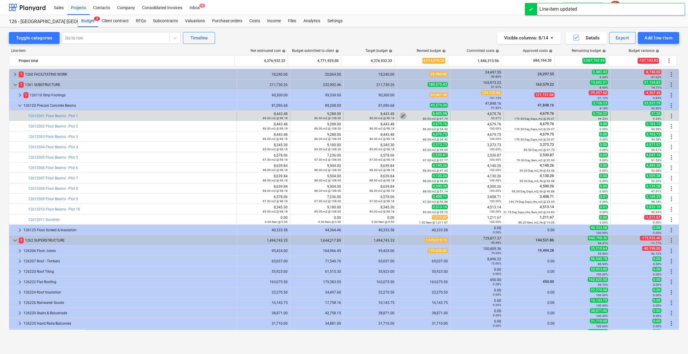
click at [401, 115] on span "edit" at bounding box center [403, 116] width 5 height 5
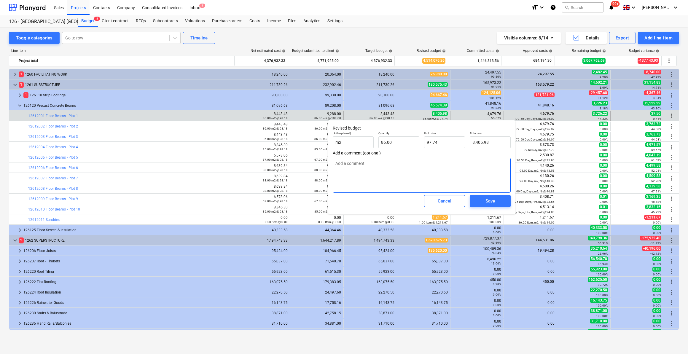
click at [336, 163] on textarea at bounding box center [422, 175] width 178 height 35
paste textarea "Actual Cost [DATE]"
drag, startPoint x: 492, startPoint y: 142, endPoint x: 473, endPoint y: 144, distance: 19.1
click at [473, 144] on input "8405.98" at bounding box center [490, 142] width 41 height 12
click at [489, 202] on div "Save" at bounding box center [489, 201] width 9 height 8
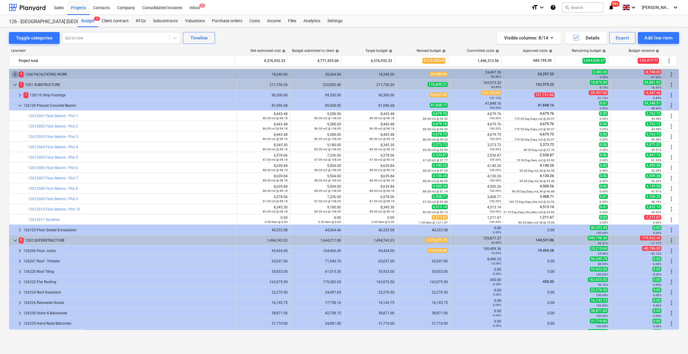
click at [15, 74] on span "keyboard_arrow_right" at bounding box center [15, 74] width 7 height 7
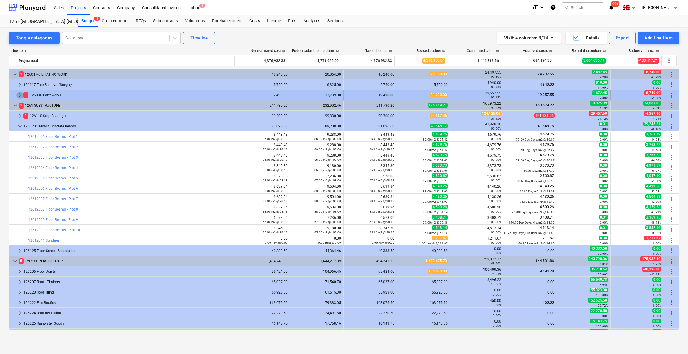
click at [19, 95] on span "keyboard_arrow_right" at bounding box center [19, 95] width 7 height 7
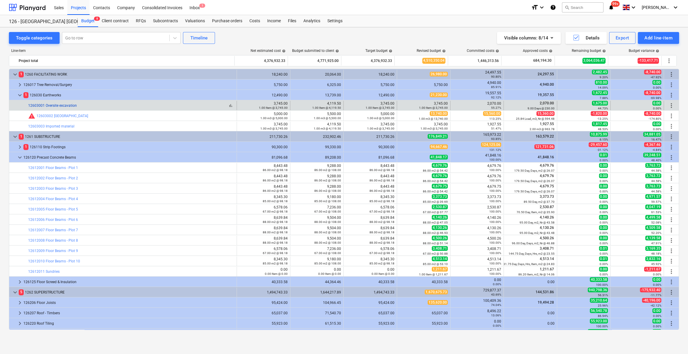
click at [57, 104] on link "12603001 Oversite excavation" at bounding box center [52, 105] width 49 height 4
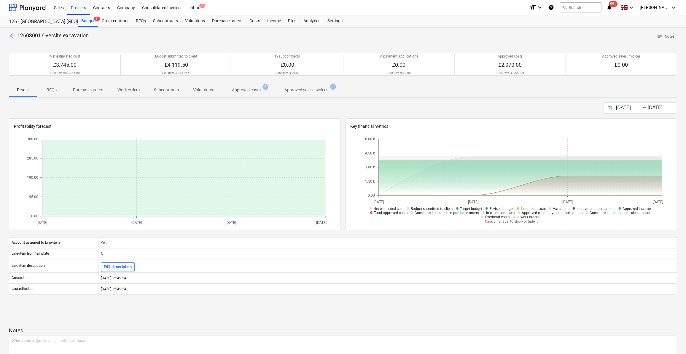
click at [249, 92] on p "Approved costs" at bounding box center [246, 90] width 29 height 6
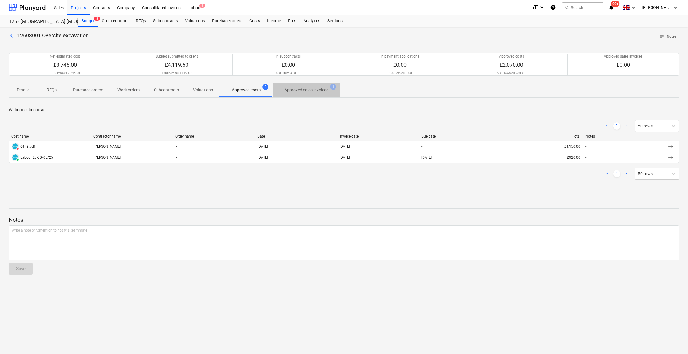
click at [306, 90] on p "Approved sales invoices" at bounding box center [306, 90] width 44 height 6
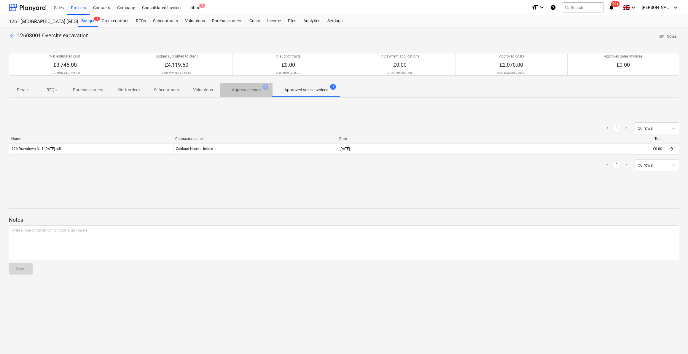
click at [246, 90] on p "Approved costs" at bounding box center [246, 90] width 29 height 6
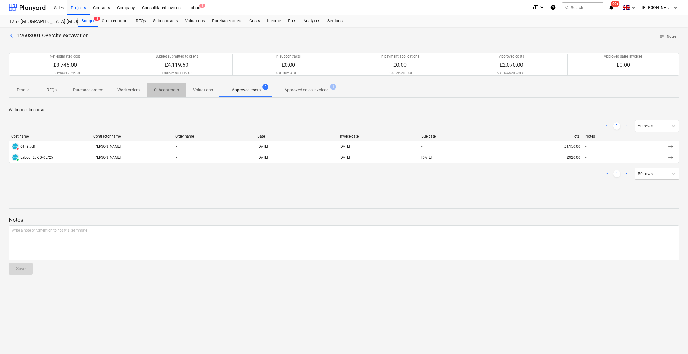
click at [164, 91] on p "Subcontracts" at bounding box center [166, 90] width 25 height 6
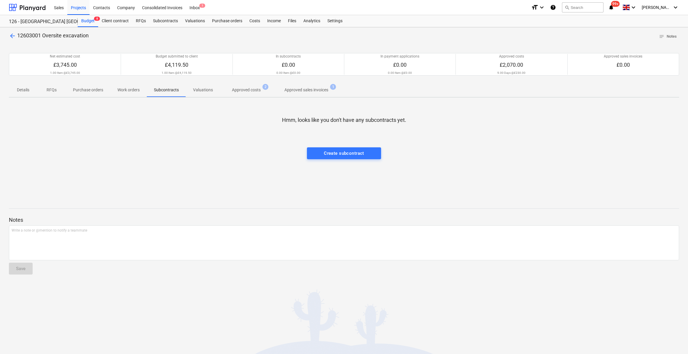
click at [164, 91] on p "Subcontracts" at bounding box center [166, 90] width 25 height 6
click at [242, 89] on p "Approved costs" at bounding box center [246, 90] width 29 height 6
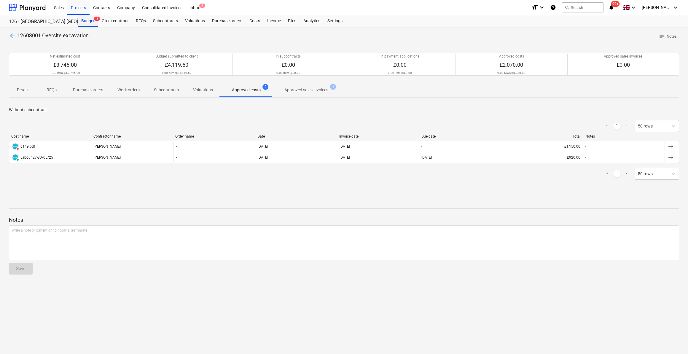
click at [88, 21] on div "Budget 8" at bounding box center [88, 21] width 20 height 12
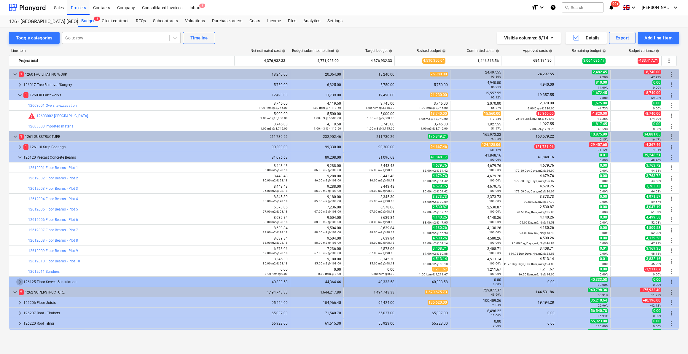
click at [19, 282] on span "keyboard_arrow_right" at bounding box center [19, 281] width 7 height 7
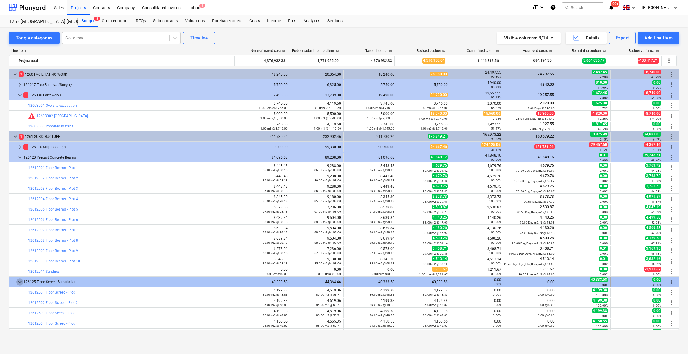
click at [20, 282] on span "keyboard_arrow_down" at bounding box center [19, 281] width 7 height 7
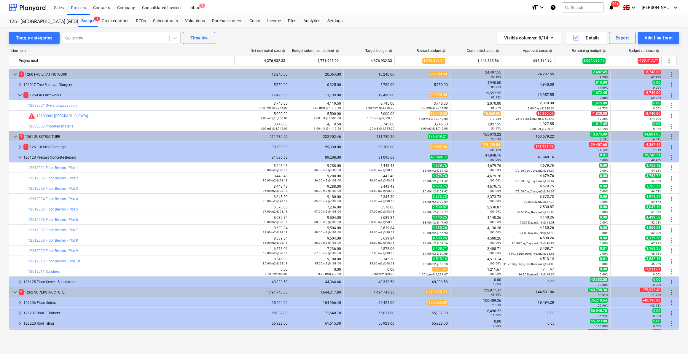
scroll to position [108, 0]
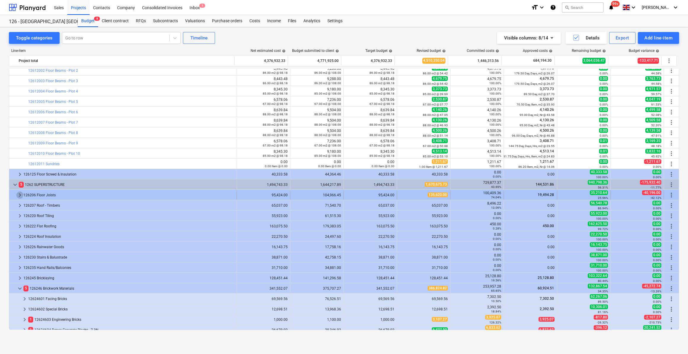
click at [18, 194] on span "keyboard_arrow_right" at bounding box center [19, 195] width 7 height 7
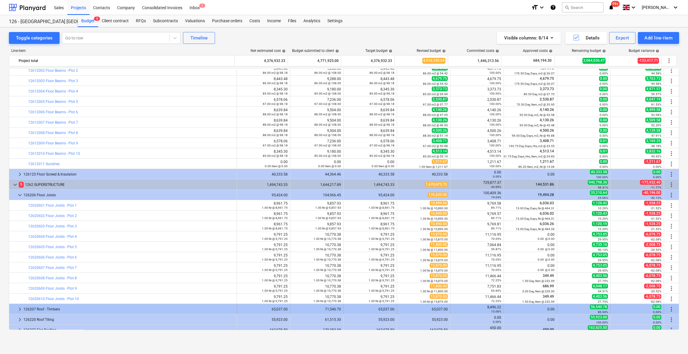
click at [17, 308] on span "keyboard_arrow_right" at bounding box center [19, 309] width 7 height 7
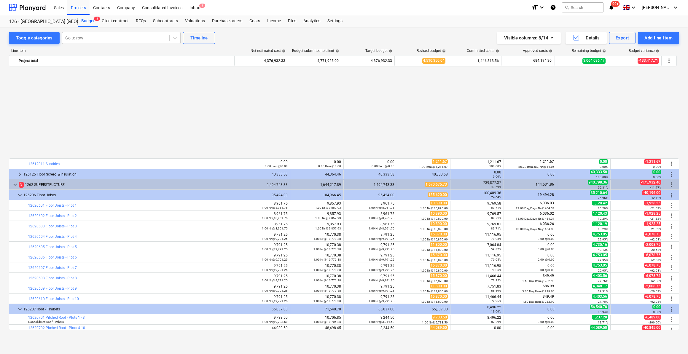
scroll to position [216, 0]
